Goal: Obtain resource: Obtain resource

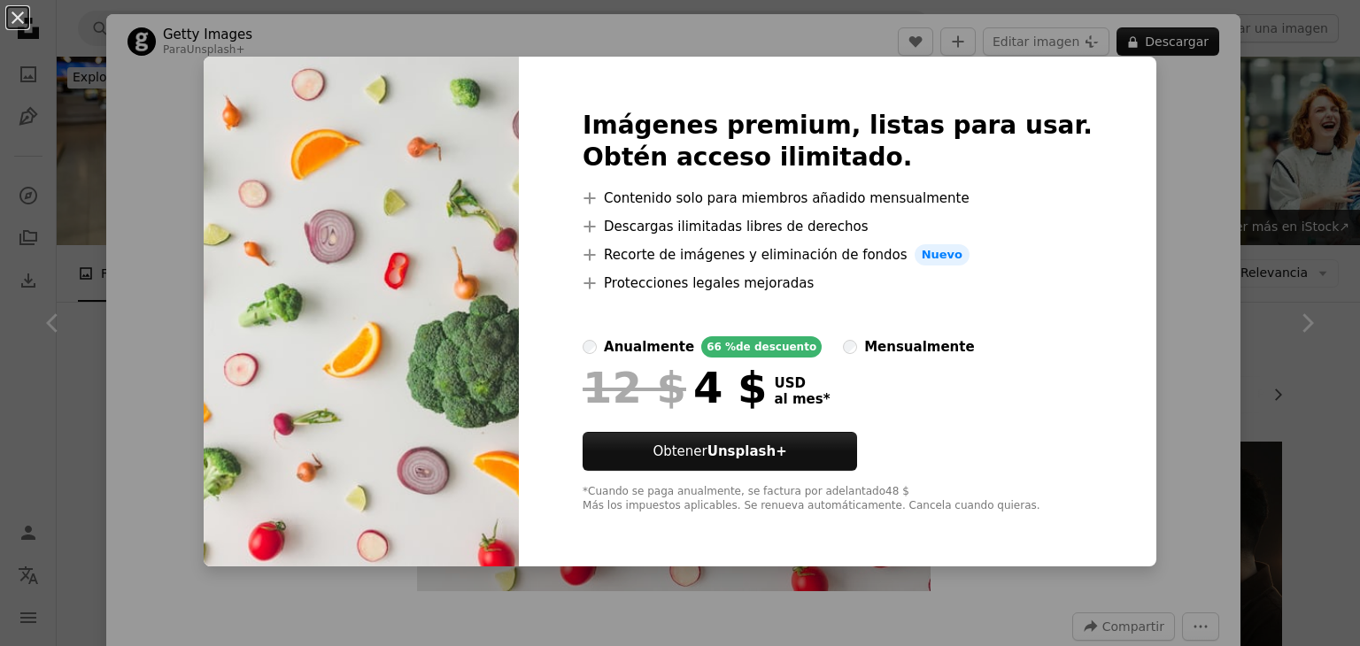
scroll to position [317, 0]
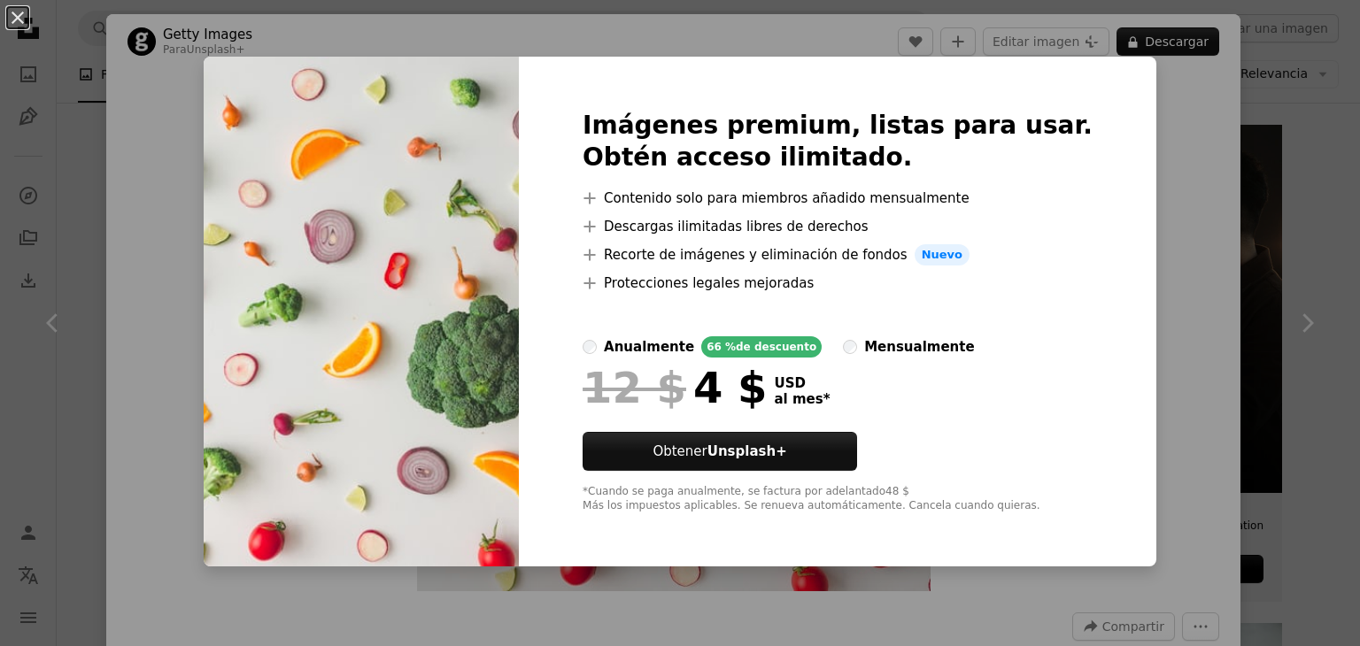
click at [1119, 169] on div "An X shape Imágenes premium, listas para usar. Obtén acceso ilimitado. A plus s…" at bounding box center [680, 323] width 1360 height 646
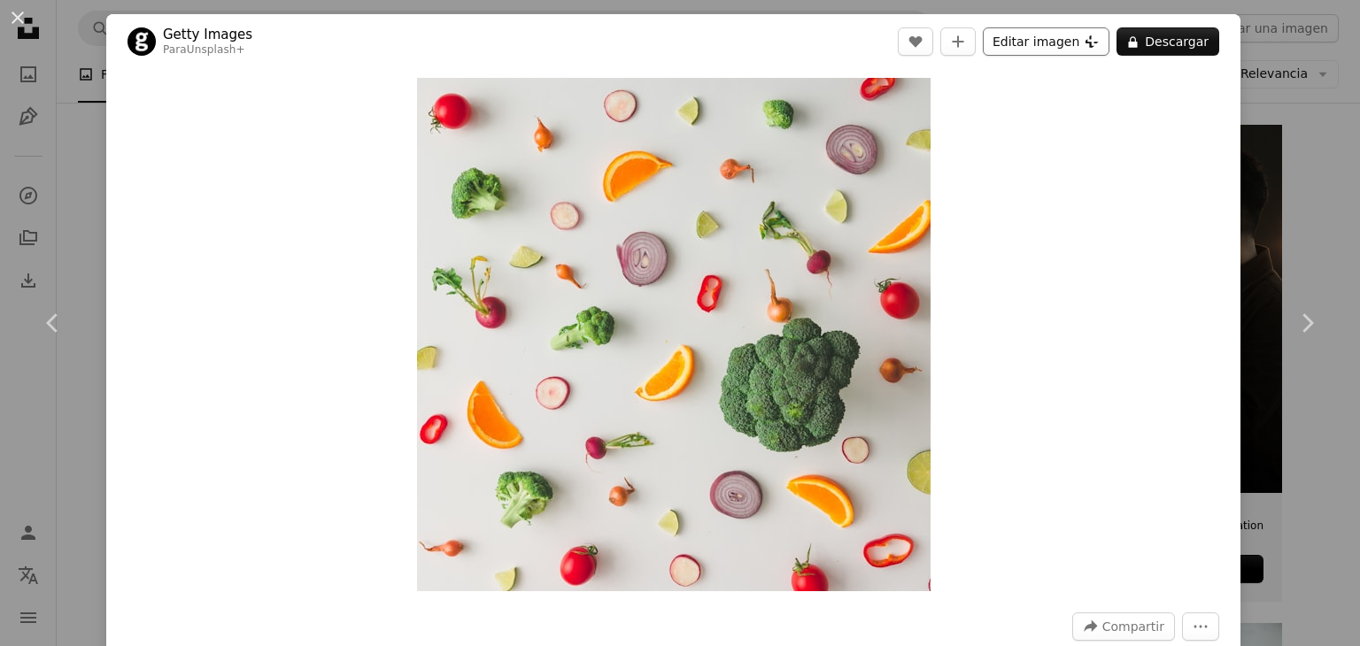
click at [1033, 45] on button "Editar imagen Plus sign for Unsplash+" at bounding box center [1046, 41] width 127 height 28
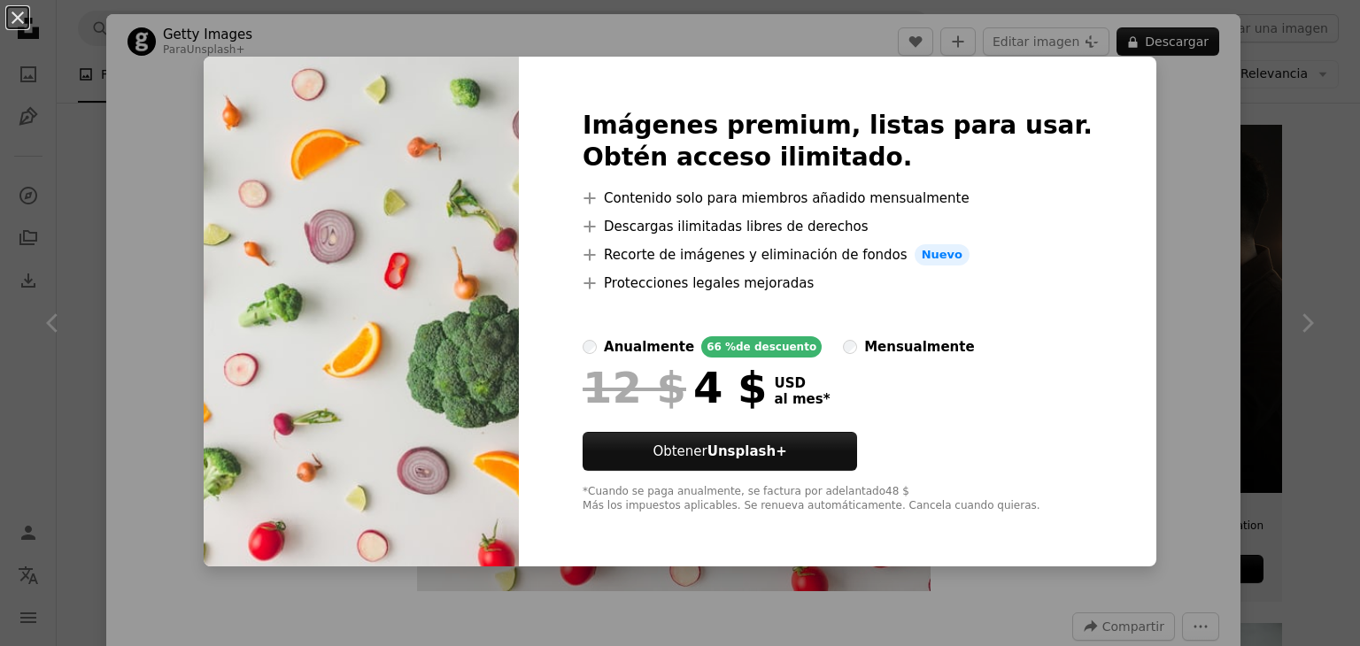
click at [1112, 263] on div "An X shape Imágenes premium, listas para usar. Obtén acceso ilimitado. A plus s…" at bounding box center [680, 323] width 1360 height 646
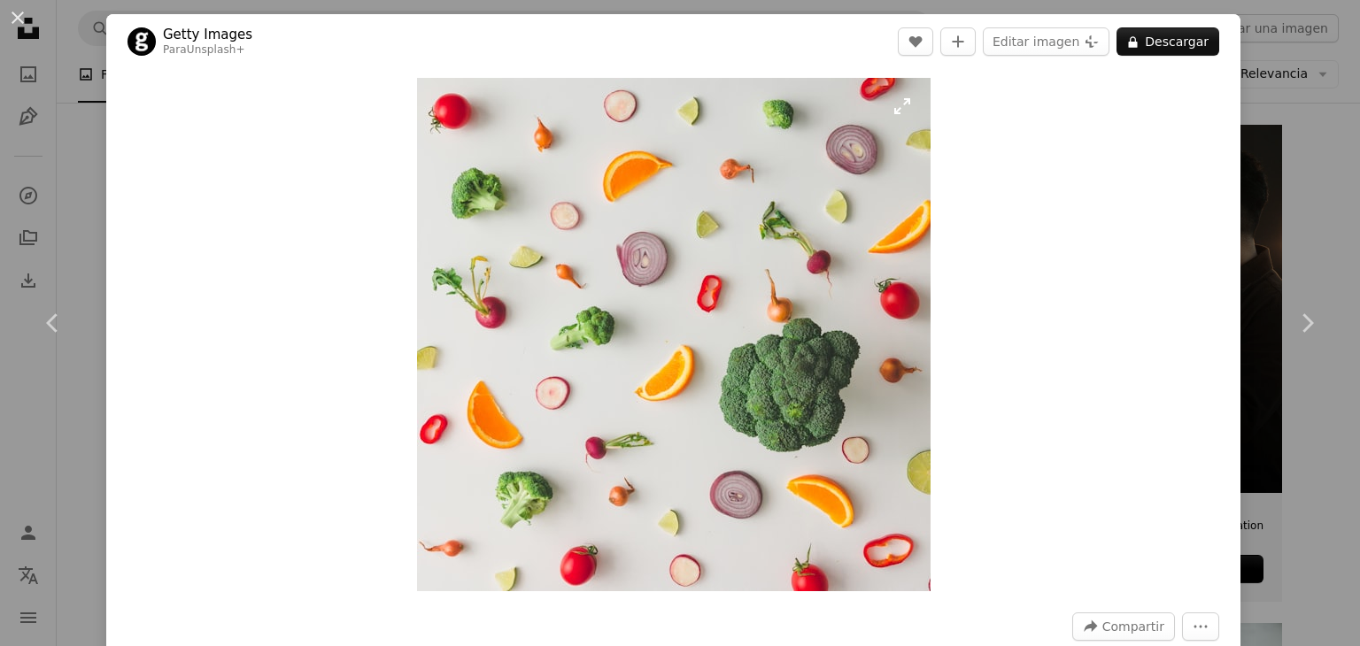
click at [703, 413] on img "Ampliar en esta imagen" at bounding box center [673, 334] width 513 height 513
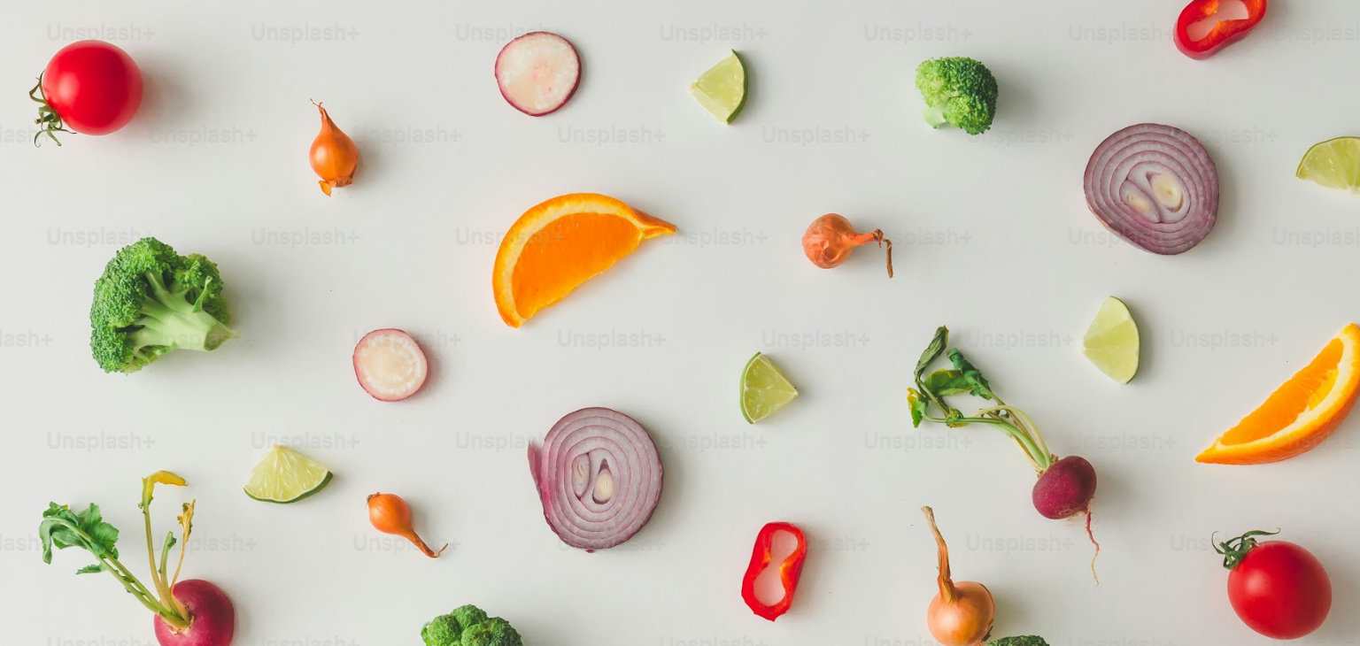
scroll to position [343, 0]
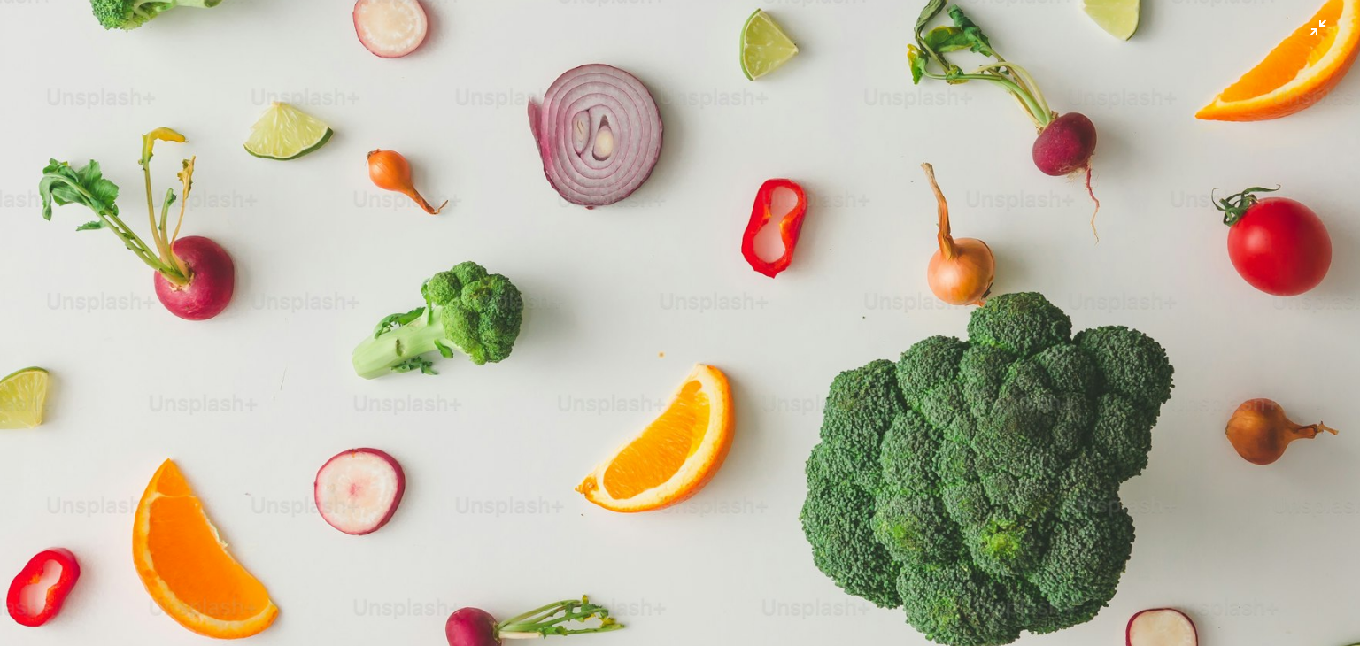
click at [703, 413] on img "Reducir el zoom en esta imagen" at bounding box center [679, 336] width 1361 height 1361
